Goal: Task Accomplishment & Management: Manage account settings

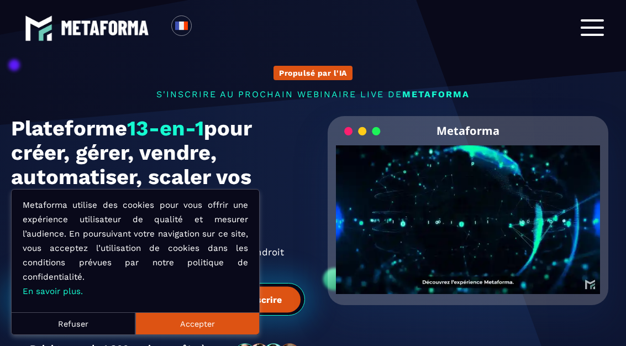
click at [176, 296] on button "Accepter" at bounding box center [197, 323] width 124 height 22
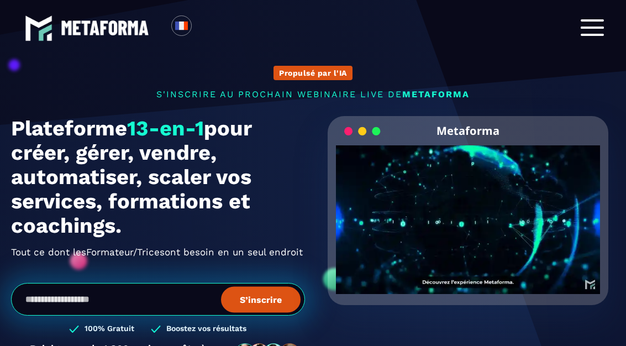
scroll to position [1, 0]
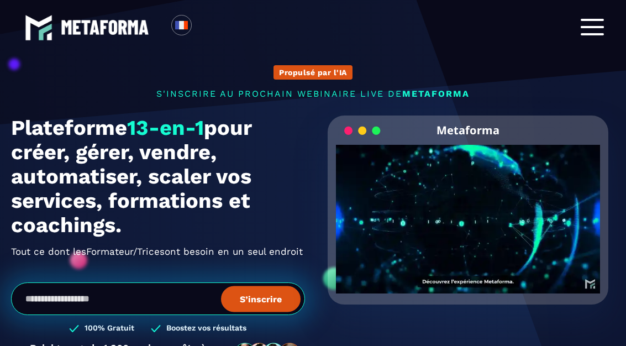
click at [597, 28] on span at bounding box center [592, 27] width 23 height 2
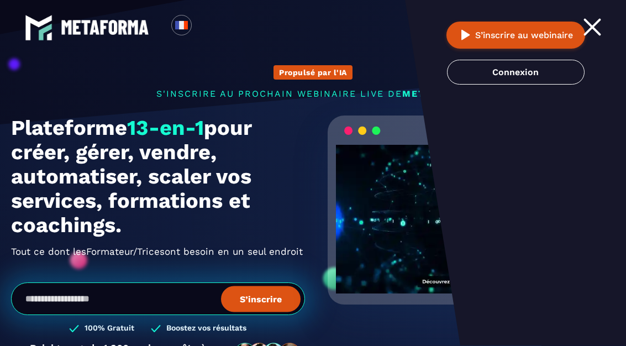
click at [538, 70] on link "Connexion" at bounding box center [516, 72] width 138 height 25
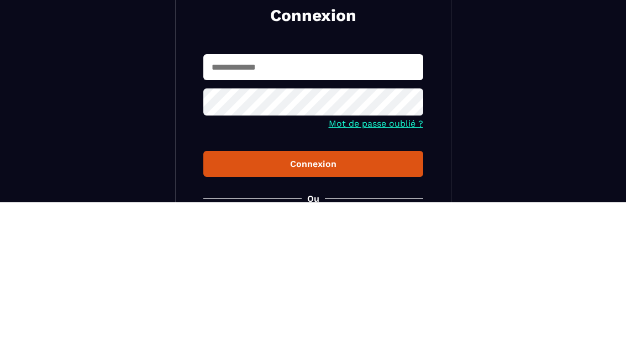
type input "**********"
click at [313, 295] on button "Connexion" at bounding box center [313, 308] width 220 height 26
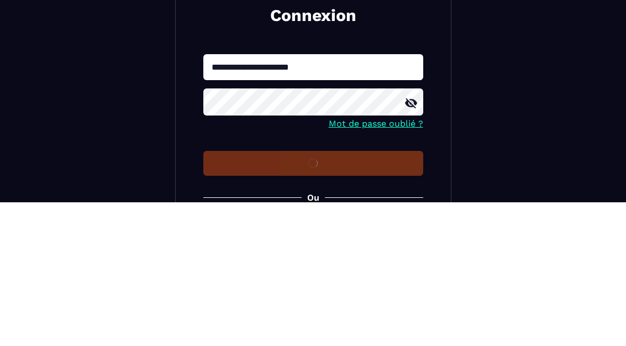
scroll to position [144, 0]
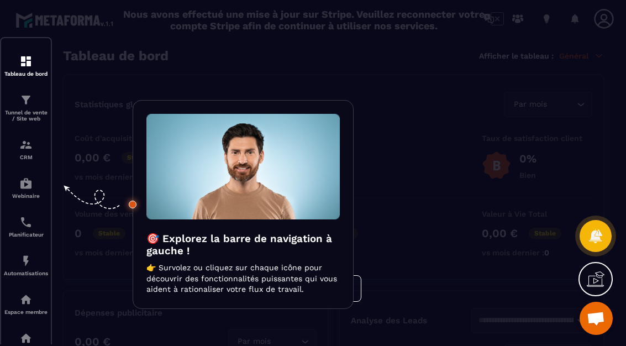
click at [33, 76] on div at bounding box center [313, 173] width 626 height 346
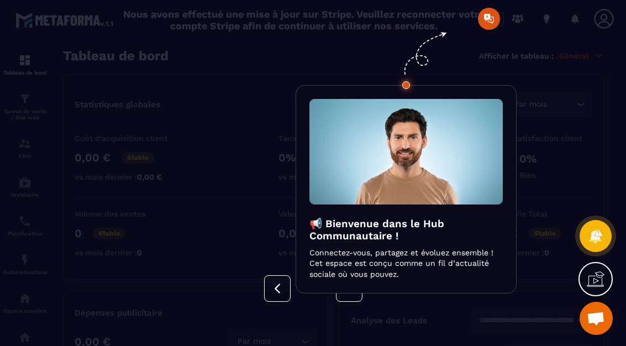
click at [517, 141] on div at bounding box center [313, 173] width 626 height 346
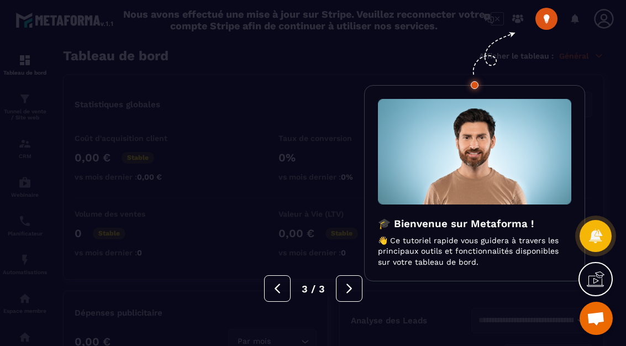
click at [559, 123] on img at bounding box center [474, 152] width 193 height 106
click at [599, 86] on div at bounding box center [313, 173] width 626 height 346
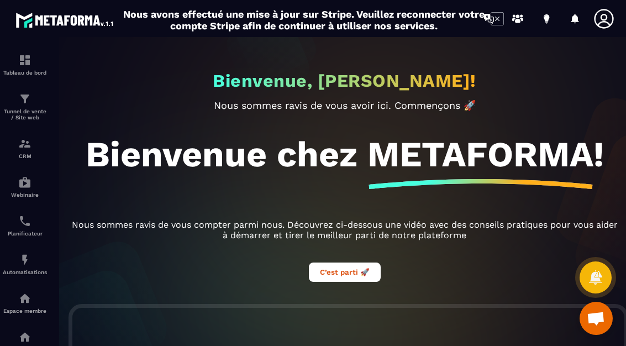
click at [606, 24] on icon at bounding box center [604, 19] width 22 height 22
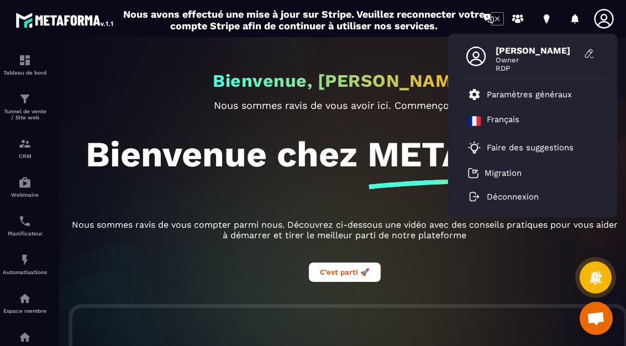
click at [555, 93] on p "Paramètres généraux" at bounding box center [529, 95] width 85 height 10
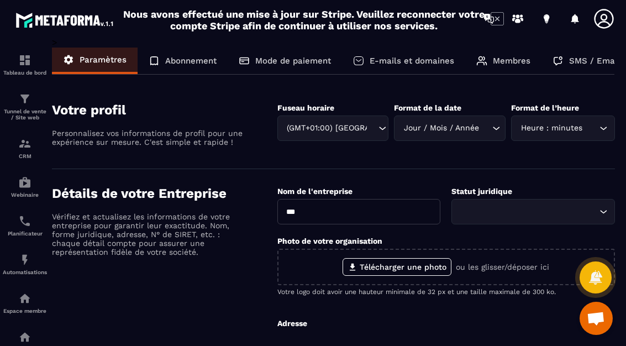
click at [153, 72] on div "Abonnement" at bounding box center [183, 61] width 90 height 27
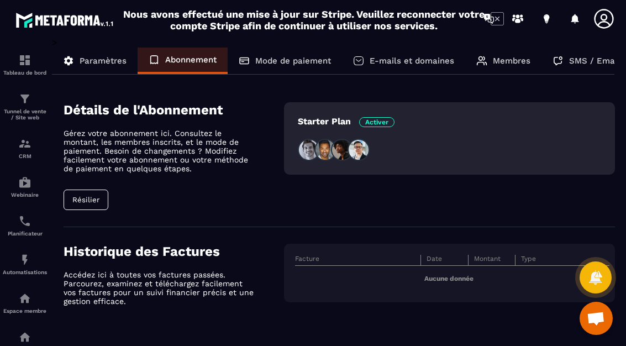
click at [77, 209] on div "Tableau de bord Tunnel de vente / Site web CRM Webinaire Planificateur Automati…" at bounding box center [94, 190] width 188 height 307
click at [78, 208] on div "Tableau de bord Tunnel de vente / Site web CRM Webinaire Planificateur Automati…" at bounding box center [94, 190] width 188 height 307
click at [79, 206] on div "Tableau de bord Tunnel de vente / Site web CRM Webinaire Planificateur Automati…" at bounding box center [94, 190] width 188 height 307
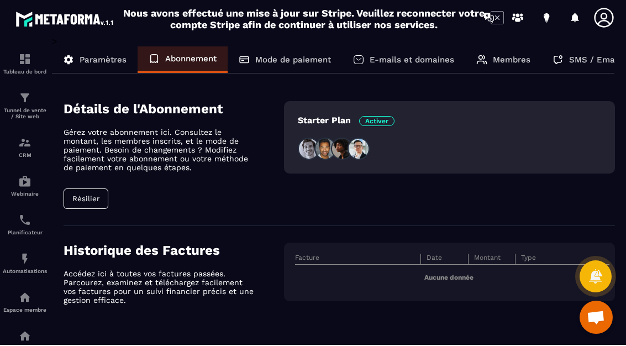
click at [394, 117] on span "Activer" at bounding box center [376, 122] width 35 height 10
click at [390, 117] on span "Activer" at bounding box center [376, 122] width 35 height 10
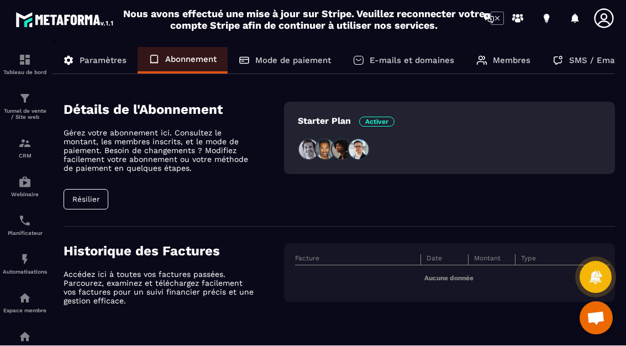
scroll to position [38, 0]
click at [0, 0] on img at bounding box center [0, 0] width 0 height 0
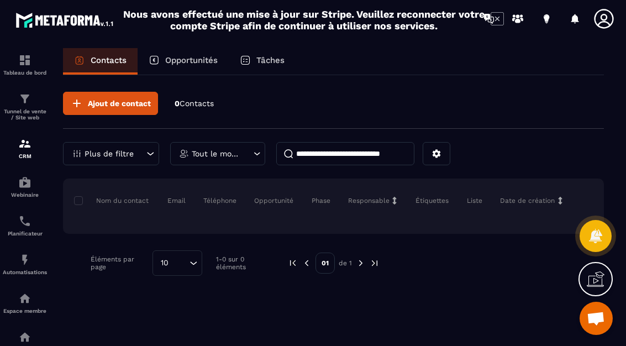
click at [500, 19] on link at bounding box center [489, 19] width 22 height 22
click at [0, 0] on img at bounding box center [0, 0] width 0 height 0
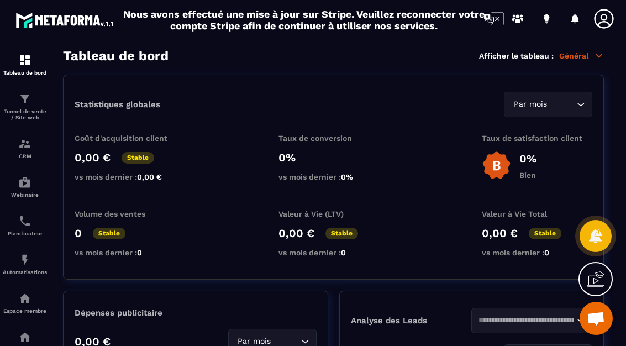
click at [510, 17] on icon at bounding box center [518, 19] width 18 height 18
